Goal: Information Seeking & Learning: Learn about a topic

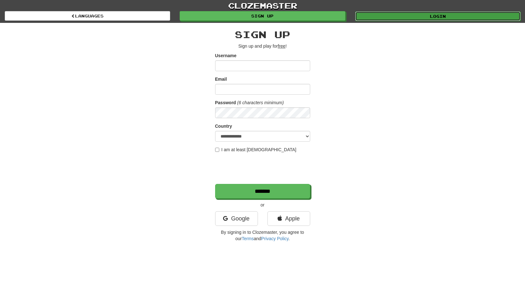
click at [389, 18] on link "Login" at bounding box center [439, 16] width 166 height 10
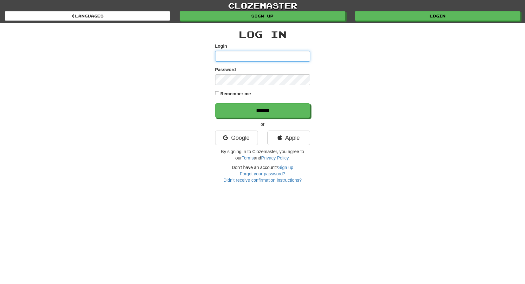
type input "**********"
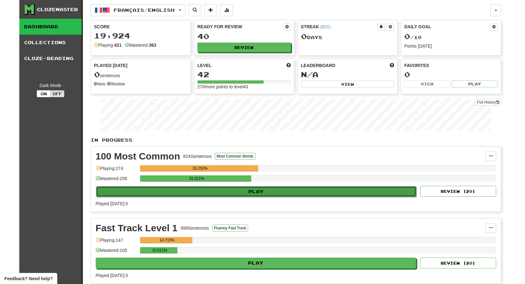
click at [288, 192] on button "Play" at bounding box center [256, 191] width 321 height 11
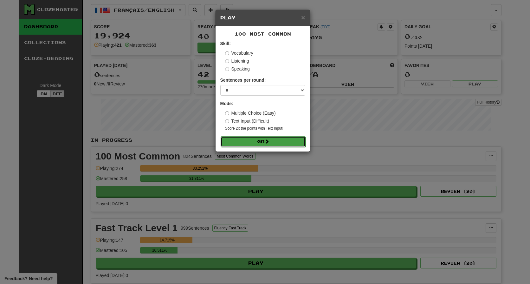
click at [271, 143] on button "Go" at bounding box center [263, 141] width 85 height 11
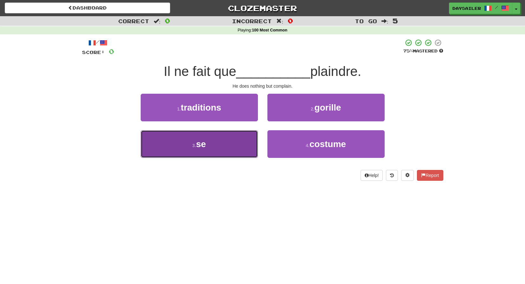
click at [205, 140] on span "se" at bounding box center [201, 144] width 10 height 10
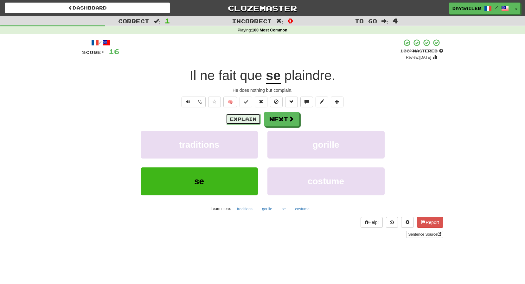
click at [245, 120] on button "Explain" at bounding box center [243, 119] width 35 height 11
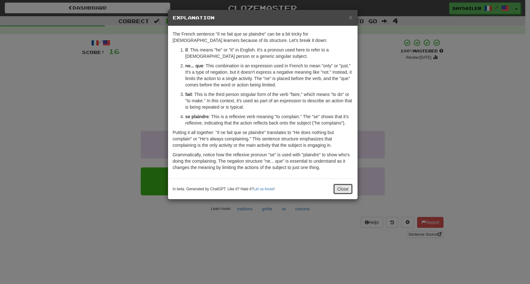
click at [343, 189] on button "Close" at bounding box center [343, 188] width 20 height 11
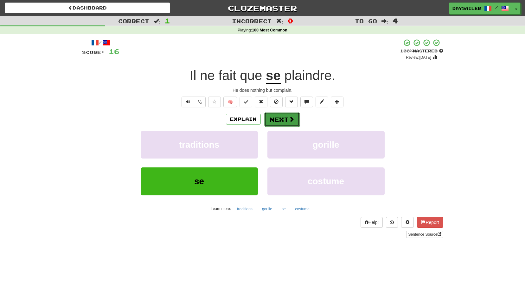
click at [283, 123] on button "Next" at bounding box center [282, 119] width 36 height 15
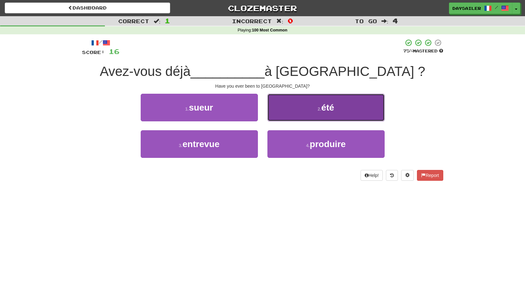
click at [297, 111] on button "2 . été" at bounding box center [326, 108] width 117 height 28
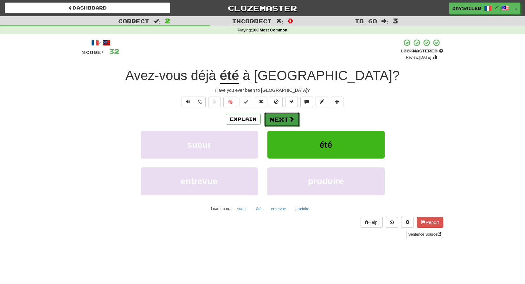
click at [273, 117] on button "Next" at bounding box center [282, 119] width 36 height 15
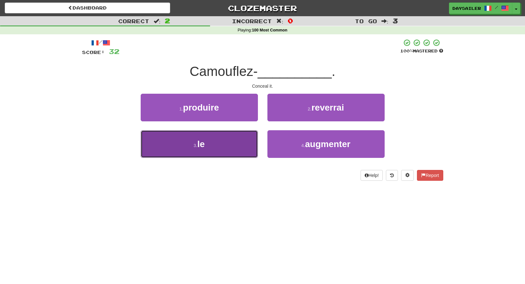
click at [238, 139] on button "3 . le" at bounding box center [199, 144] width 117 height 28
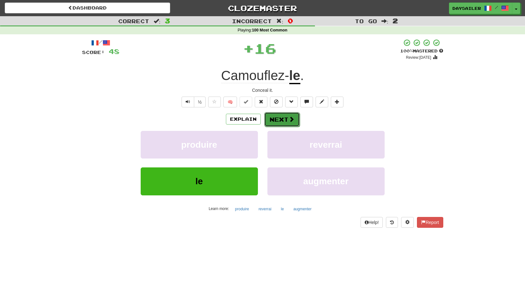
click at [280, 121] on button "Next" at bounding box center [282, 119] width 36 height 15
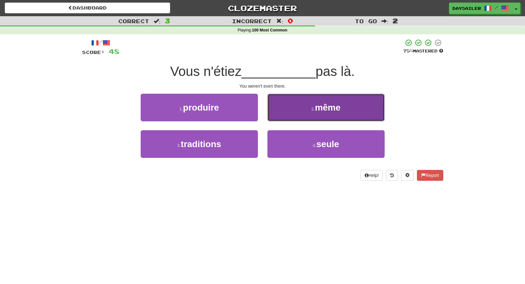
click at [285, 108] on button "2 . même" at bounding box center [326, 108] width 117 height 28
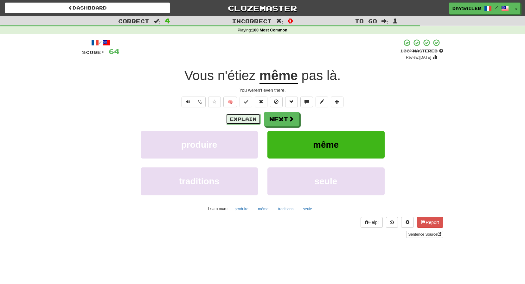
click at [250, 120] on button "Explain" at bounding box center [243, 119] width 35 height 11
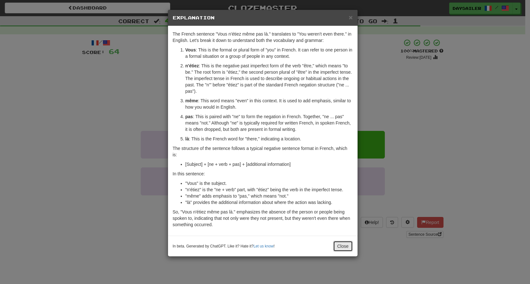
click at [340, 243] on button "Close" at bounding box center [343, 245] width 20 height 11
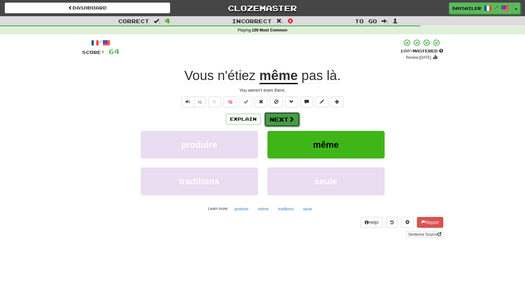
click at [287, 121] on button "Next" at bounding box center [282, 119] width 36 height 15
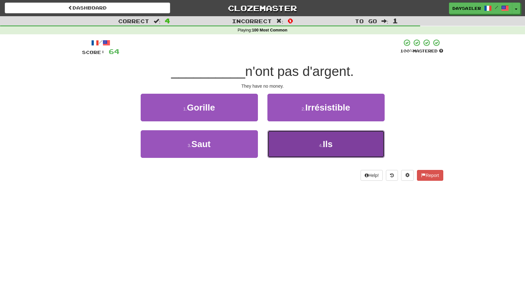
click at [295, 137] on button "4 . Ils" at bounding box center [326, 144] width 117 height 28
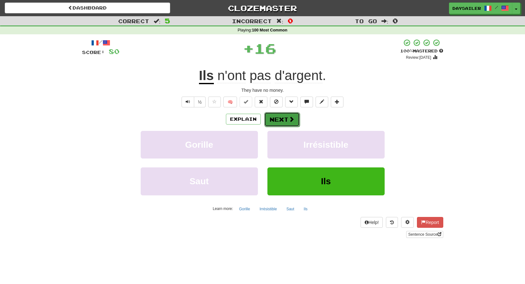
click at [271, 118] on button "Next" at bounding box center [282, 119] width 36 height 15
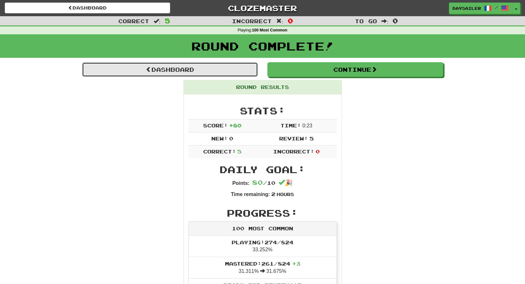
click at [204, 73] on link "Dashboard" at bounding box center [170, 69] width 176 height 15
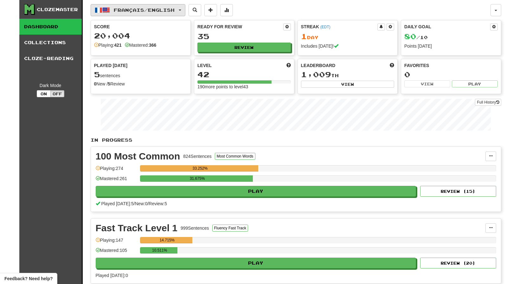
click at [149, 12] on span "Français / English" at bounding box center [144, 9] width 61 height 5
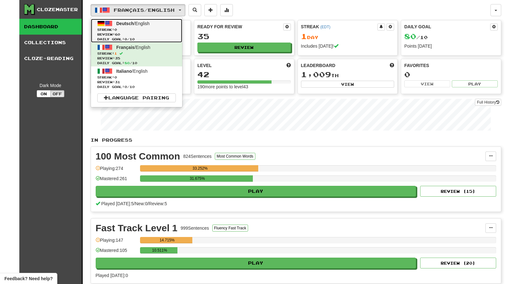
click at [148, 21] on span "Deutsch / English" at bounding box center [132, 23] width 33 height 5
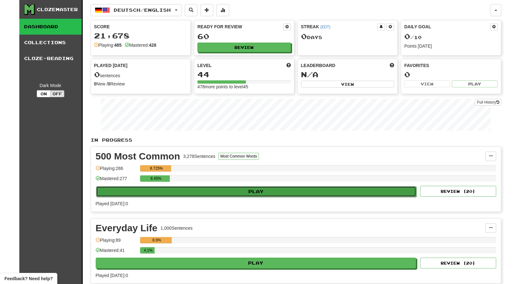
click at [258, 192] on button "Play" at bounding box center [256, 191] width 321 height 11
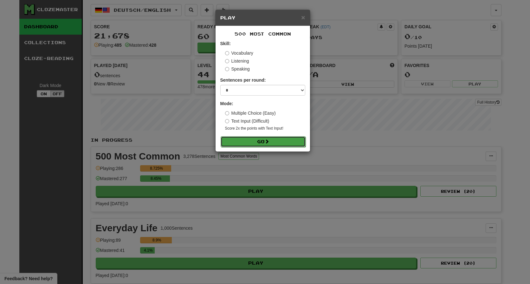
click at [255, 143] on button "Go" at bounding box center [263, 141] width 85 height 11
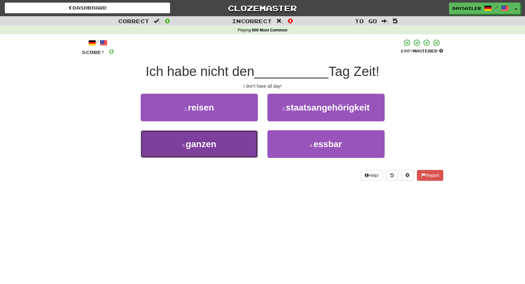
click at [211, 145] on span "ganzen" at bounding box center [201, 144] width 30 height 10
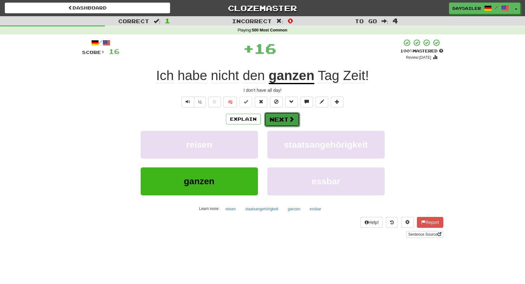
click at [272, 118] on button "Next" at bounding box center [282, 119] width 36 height 15
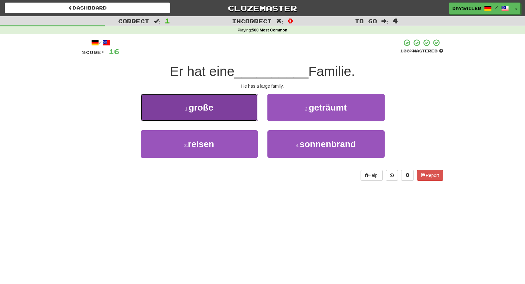
click at [208, 108] on span "große" at bounding box center [201, 107] width 25 height 10
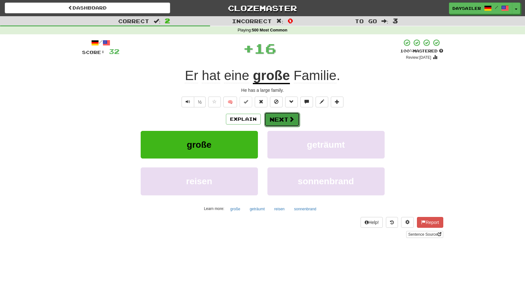
click at [279, 116] on button "Next" at bounding box center [282, 119] width 36 height 15
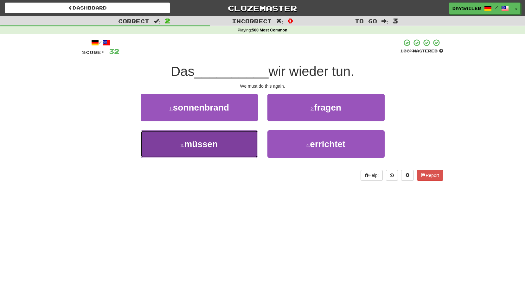
click at [216, 138] on button "3 . müssen" at bounding box center [199, 144] width 117 height 28
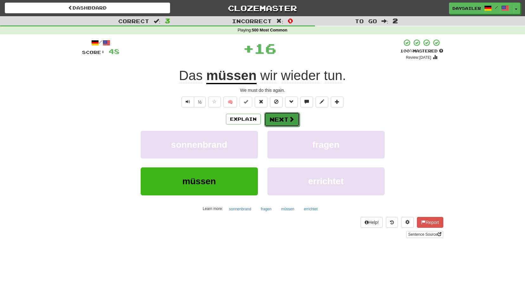
click at [278, 117] on button "Next" at bounding box center [282, 119] width 36 height 15
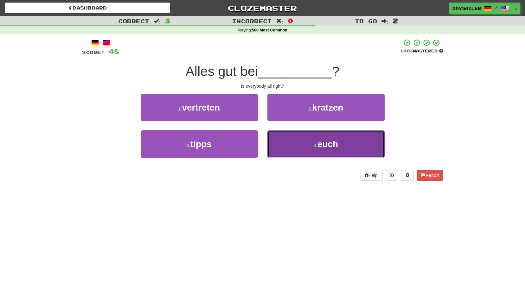
click at [289, 141] on button "4 . euch" at bounding box center [326, 144] width 117 height 28
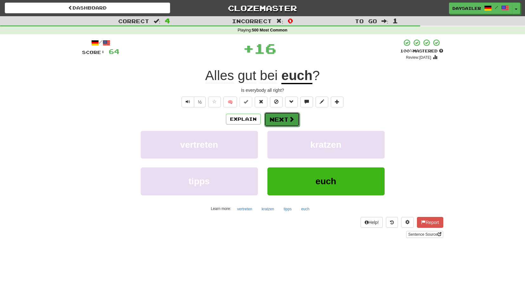
click at [271, 119] on button "Next" at bounding box center [282, 119] width 36 height 15
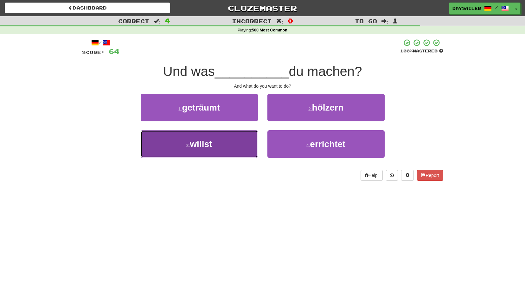
click at [235, 140] on button "3 . willst" at bounding box center [199, 144] width 117 height 28
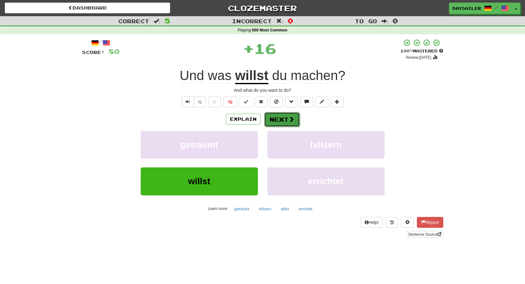
click at [284, 121] on button "Next" at bounding box center [282, 119] width 36 height 15
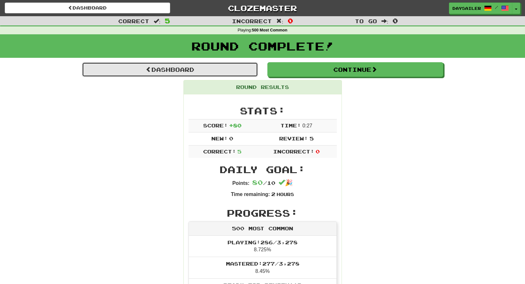
click at [174, 65] on link "Dashboard" at bounding box center [170, 69] width 176 height 15
